Goal: Navigation & Orientation: Understand site structure

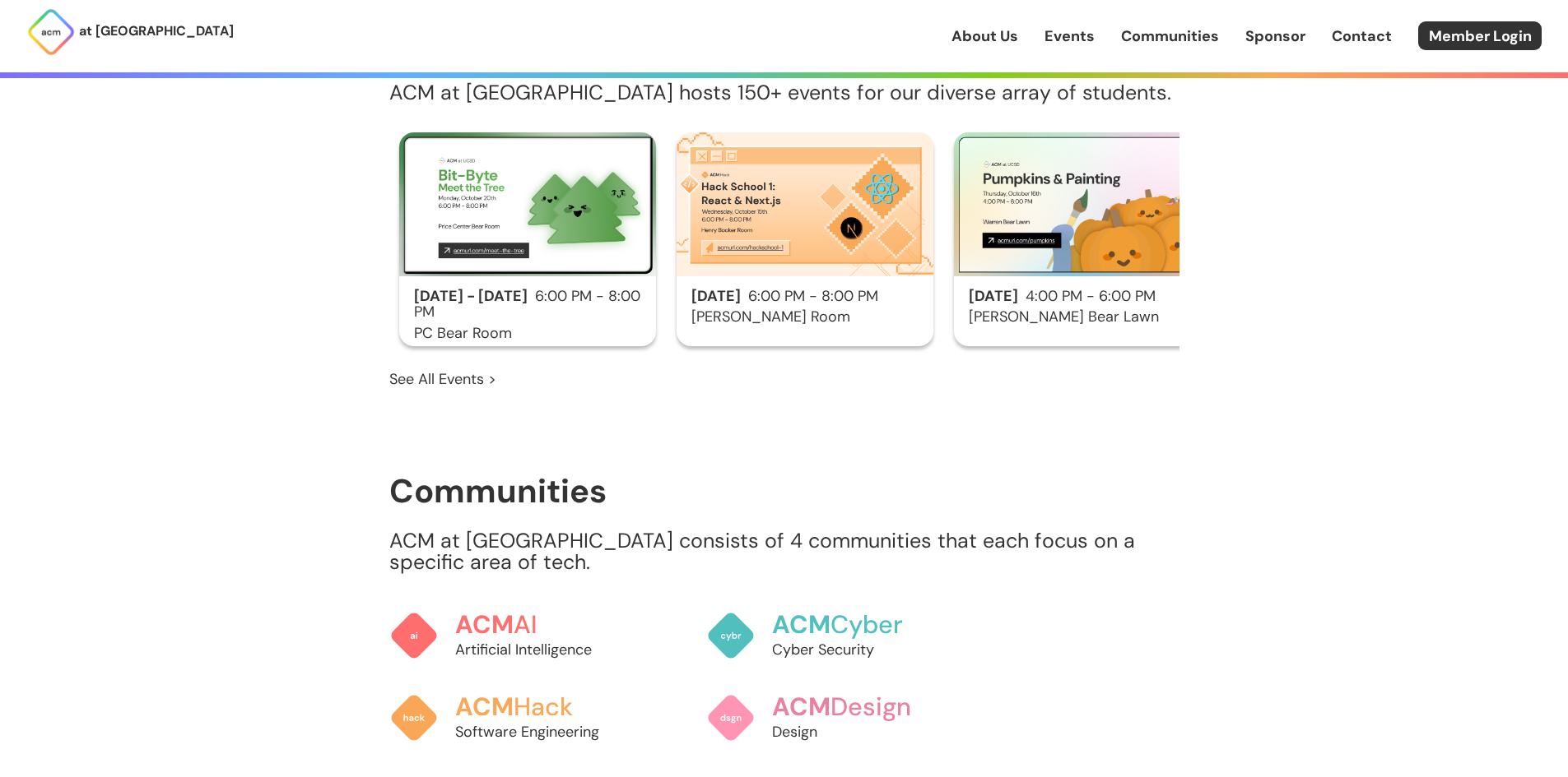
scroll to position [1317, 0]
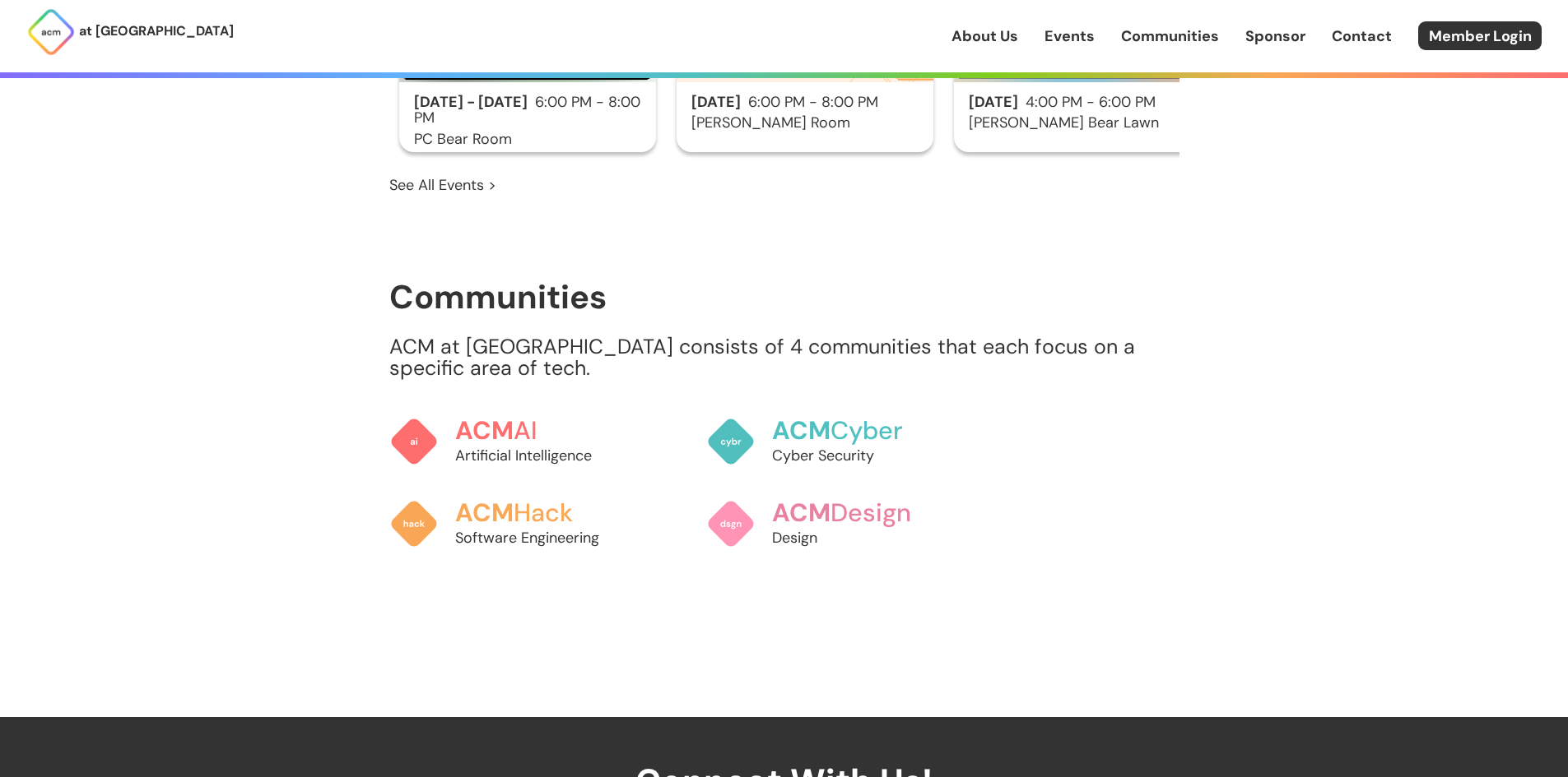
click at [1283, 38] on link "Sponsor" at bounding box center [1275, 36] width 60 height 21
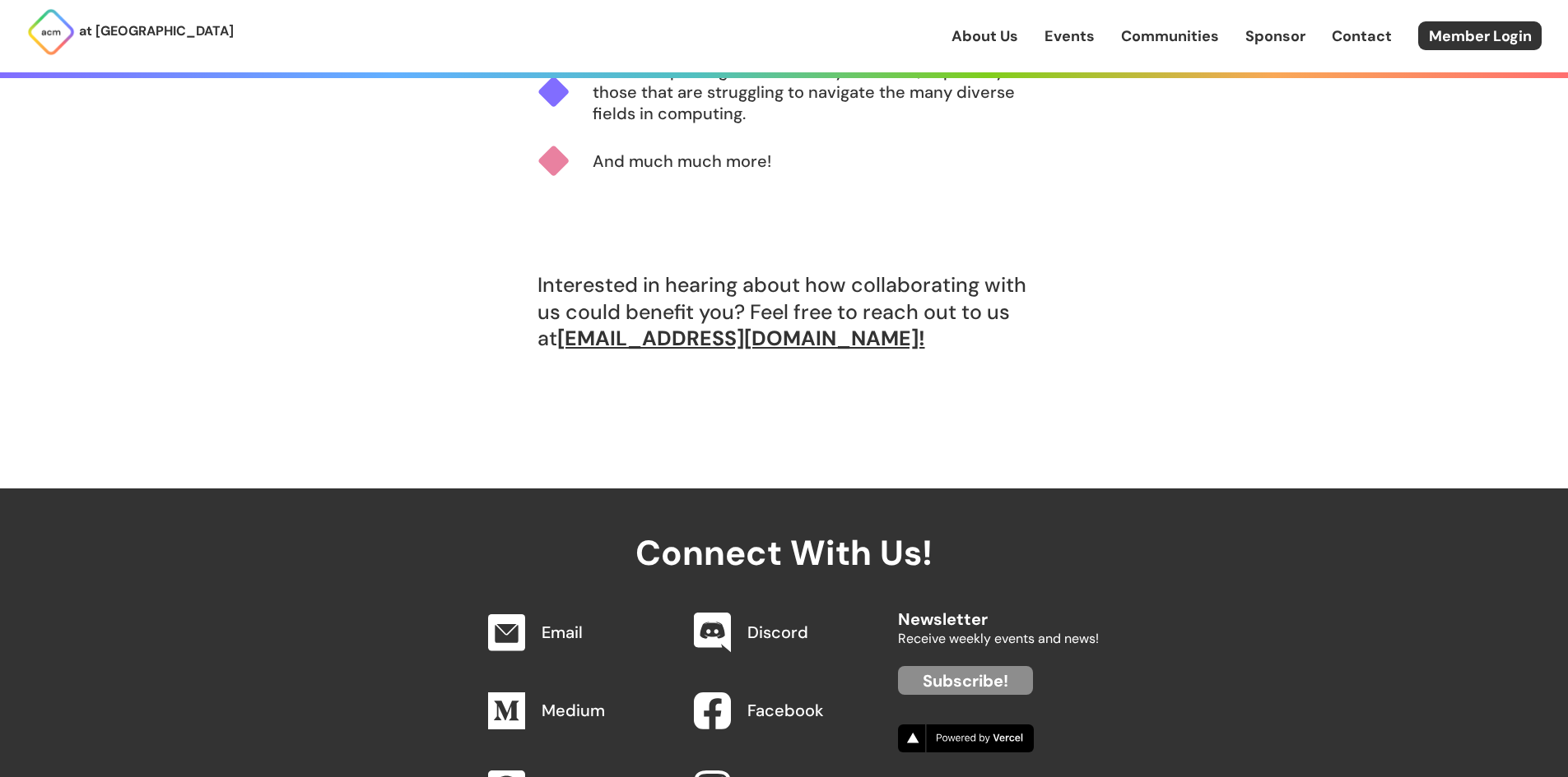
scroll to position [1399, 0]
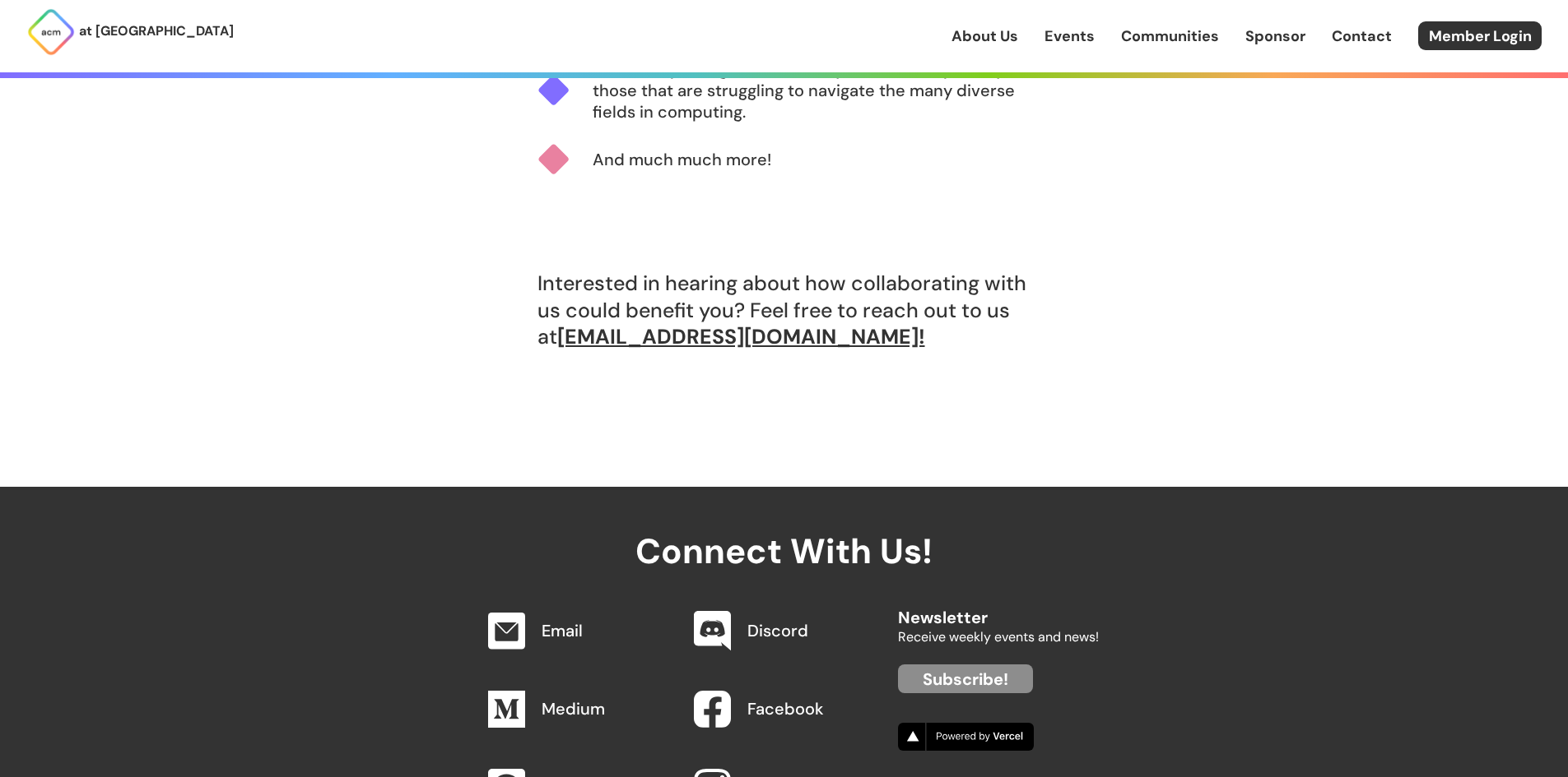
click at [1184, 45] on link "Communities" at bounding box center [1170, 36] width 98 height 21
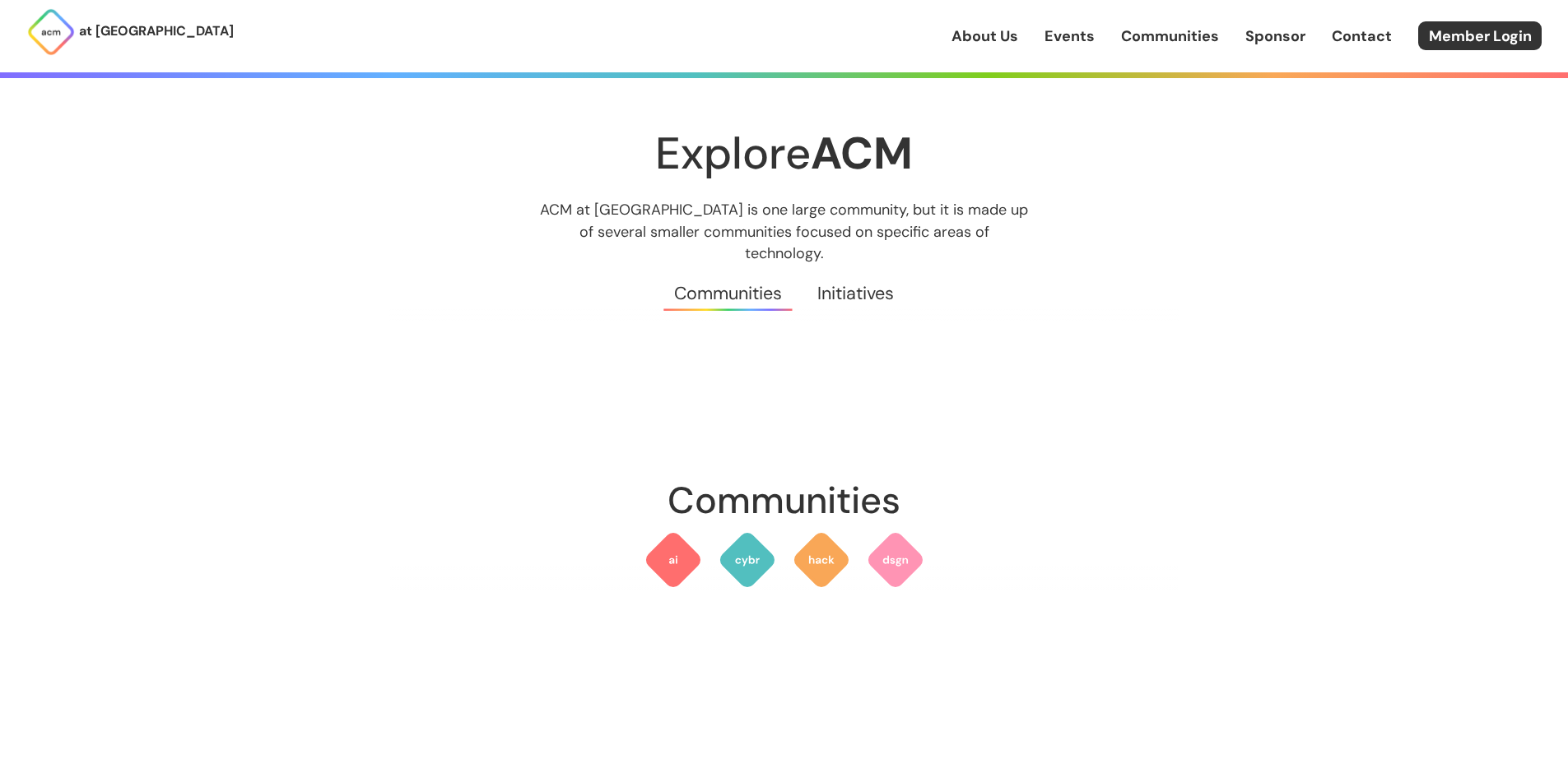
click at [889, 264] on link "Initiatives" at bounding box center [856, 293] width 112 height 59
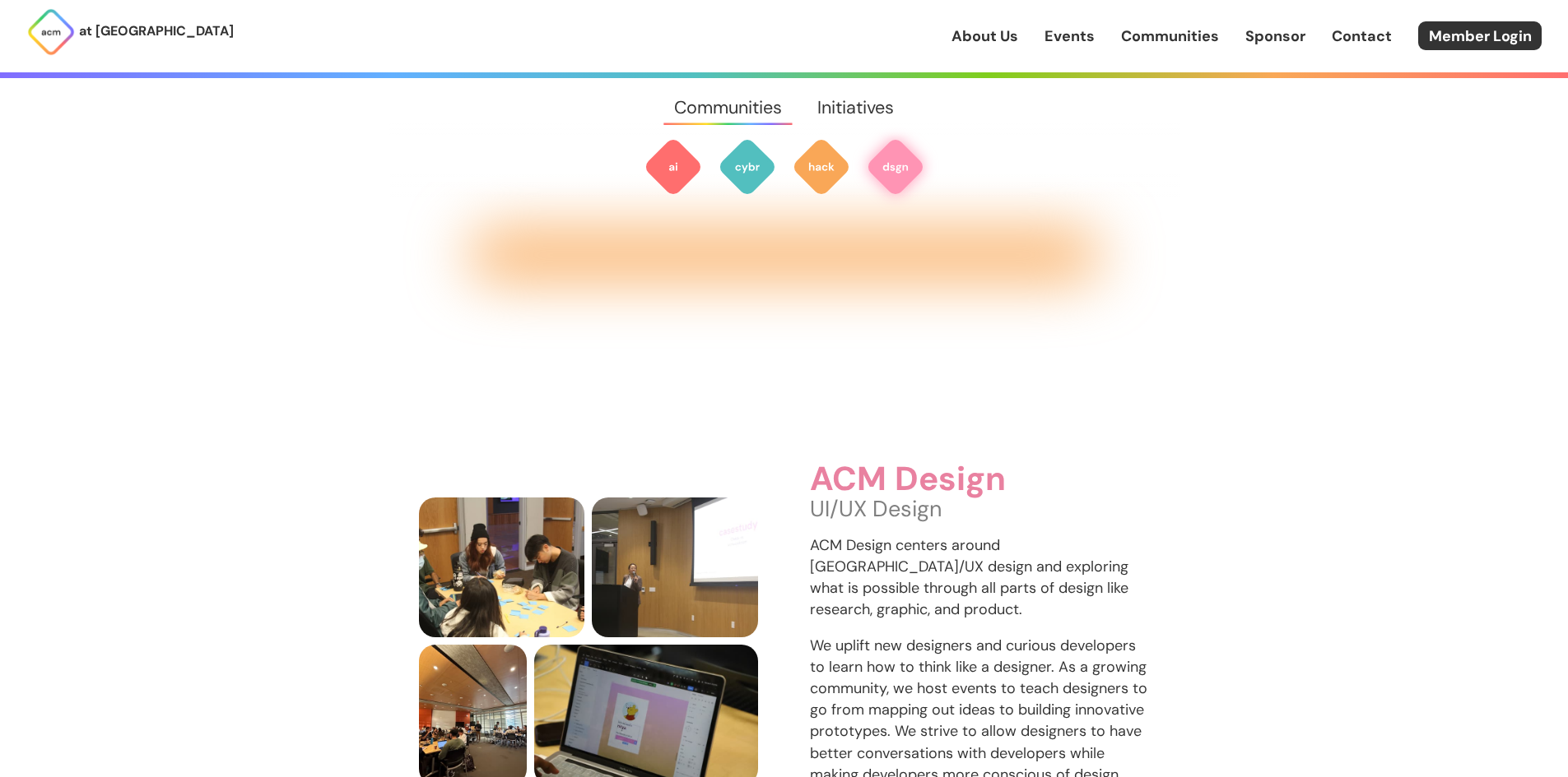
scroll to position [2424, 0]
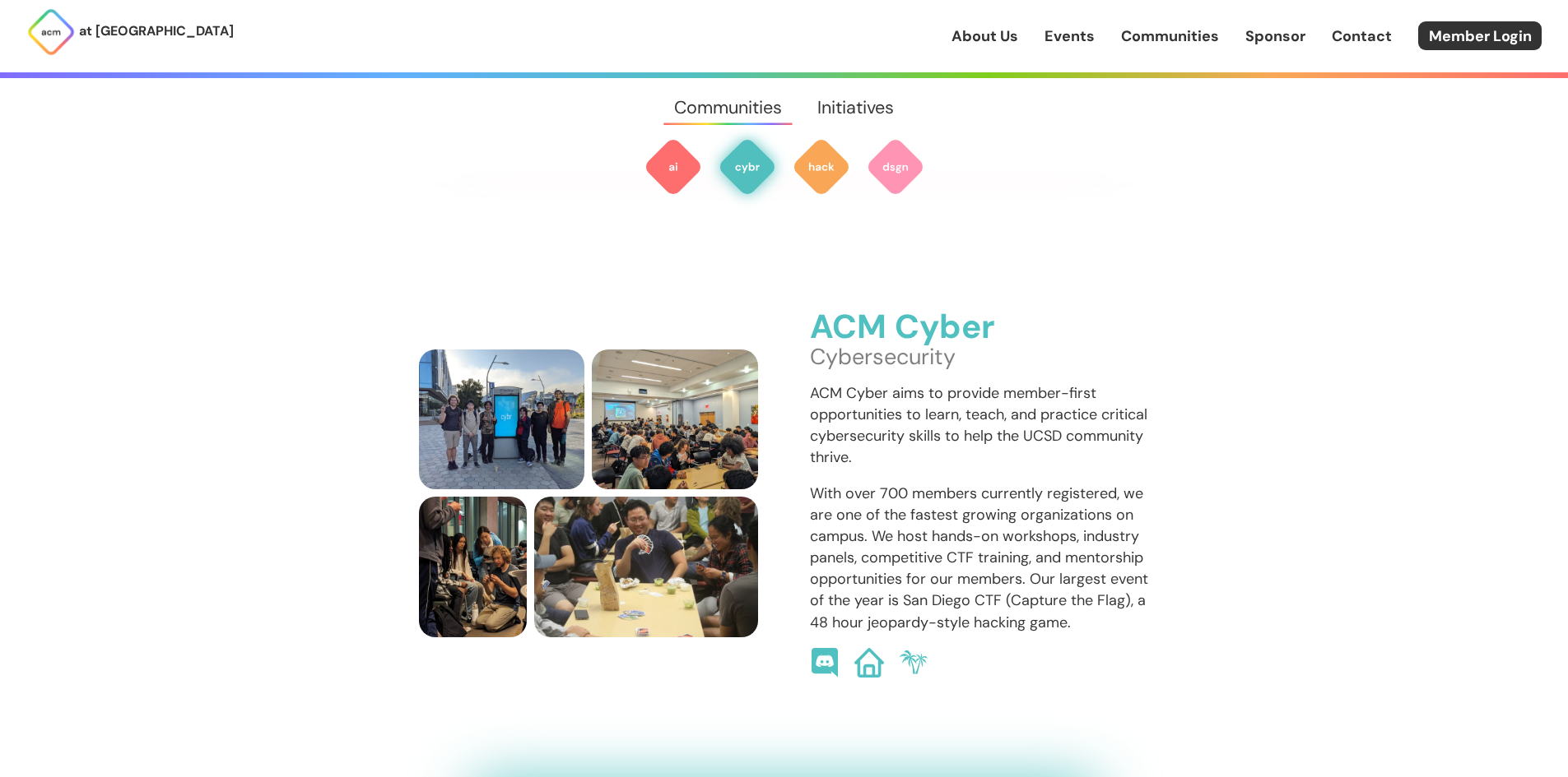
click at [988, 42] on link "About Us" at bounding box center [984, 36] width 66 height 21
